Goal: Find specific page/section: Find specific page/section

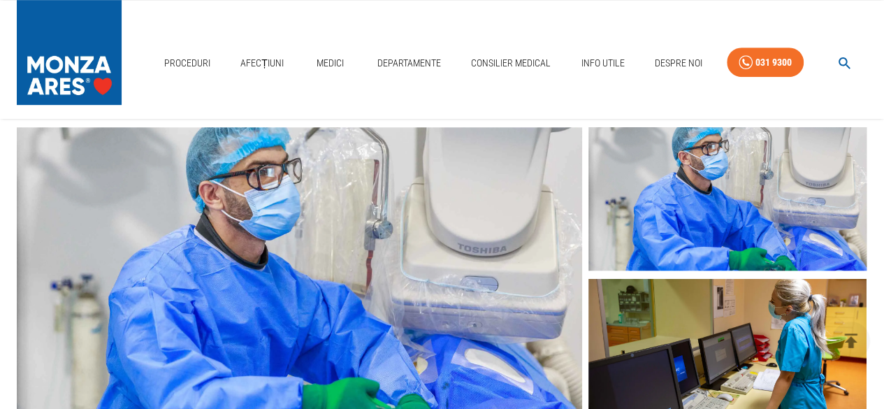
scroll to position [379, 0]
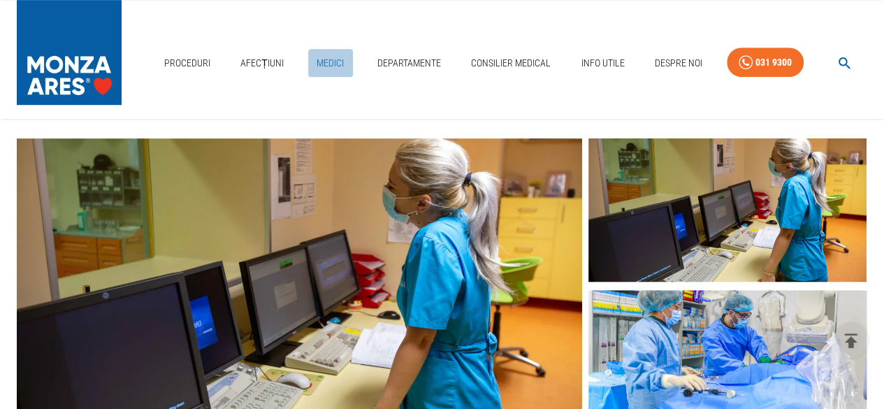
click at [332, 64] on link "Medici" at bounding box center [330, 63] width 45 height 29
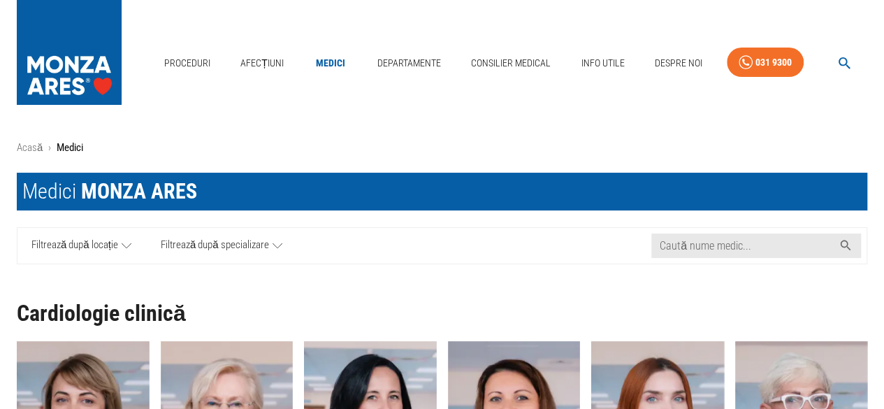
click at [124, 245] on icon at bounding box center [127, 244] width 10 height 5
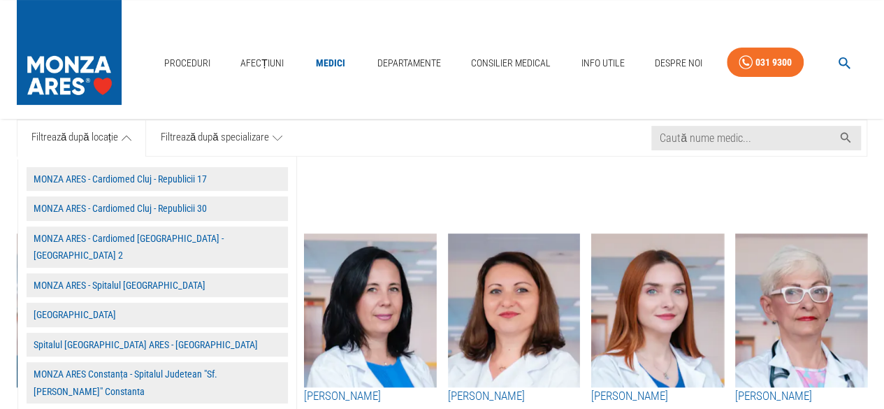
scroll to position [112, 0]
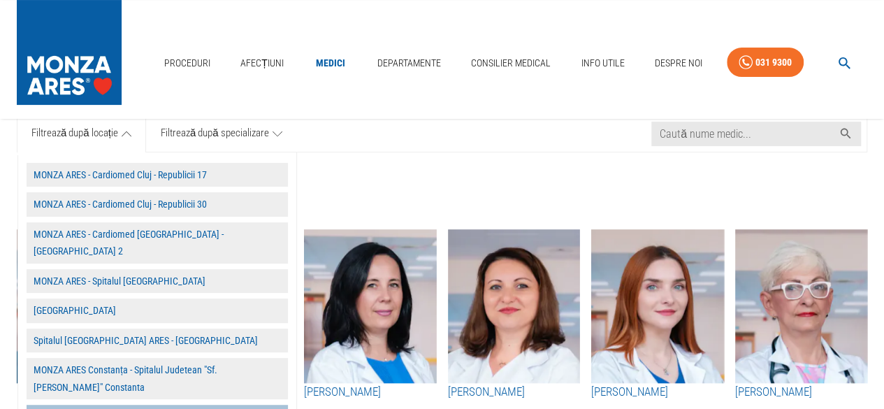
click at [145, 404] on button "MONZA ARES Tulcea - Spitalul Judetean de Urgenta" at bounding box center [157, 416] width 261 height 24
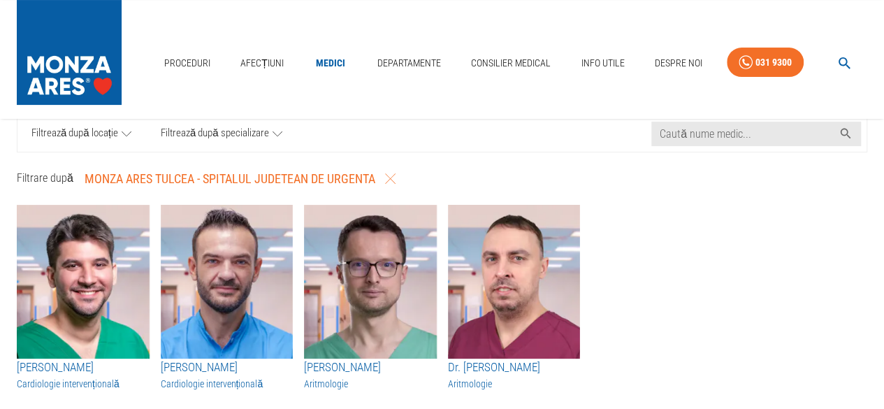
click at [277, 132] on icon at bounding box center [277, 133] width 10 height 17
click at [499, 160] on div "Filtrare după MONZA ARES Tulcea - [GEOGRAPHIC_DATA] Judetean de Urgenta" at bounding box center [439, 176] width 856 height 36
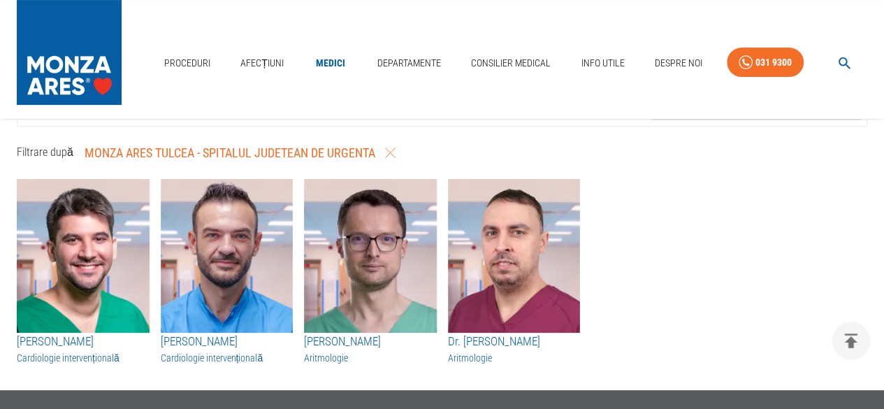
scroll to position [140, 0]
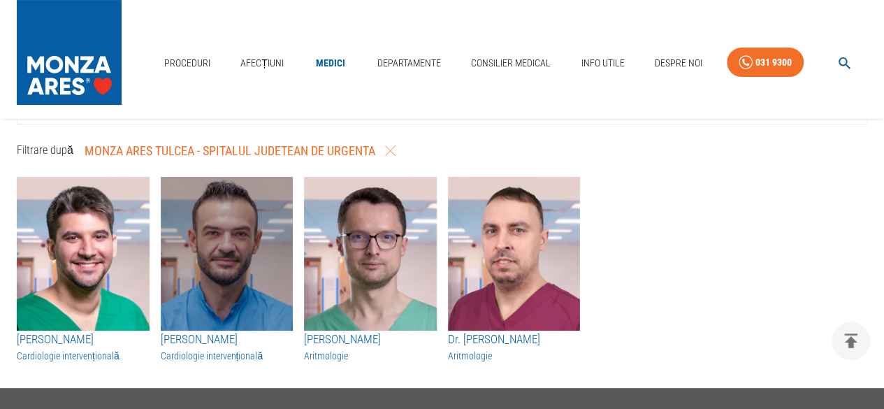
click at [256, 261] on img "button" at bounding box center [227, 254] width 133 height 154
